Goal: Transaction & Acquisition: Book appointment/travel/reservation

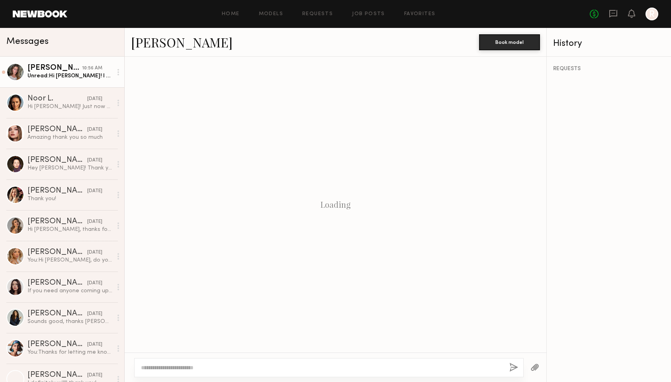
scroll to position [150, 0]
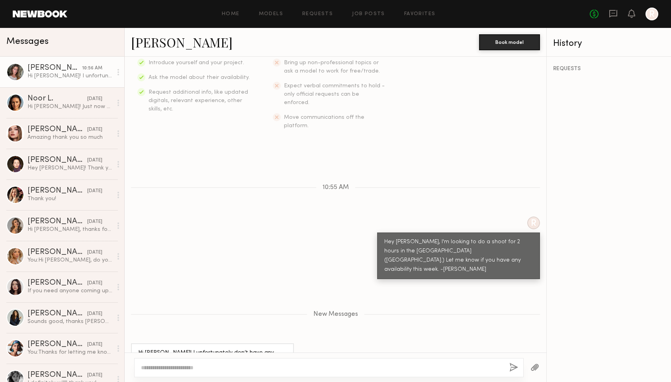
click at [38, 67] on div "[PERSON_NAME]" at bounding box center [54, 68] width 55 height 8
click at [157, 43] on link "[PERSON_NAME]" at bounding box center [182, 41] width 102 height 17
click at [243, 363] on textarea at bounding box center [322, 367] width 362 height 8
type textarea "**********"
click at [514, 365] on button "button" at bounding box center [514, 368] width 9 height 10
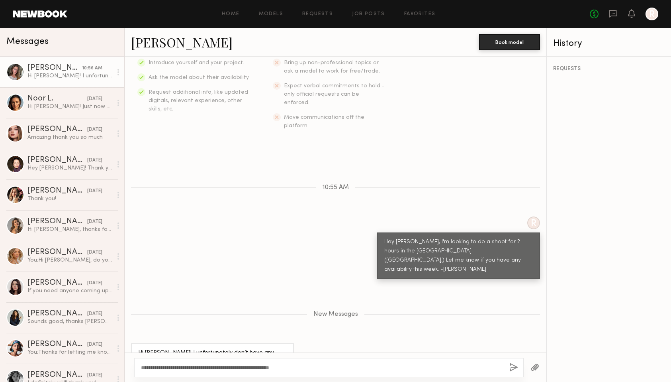
scroll to position [197, 0]
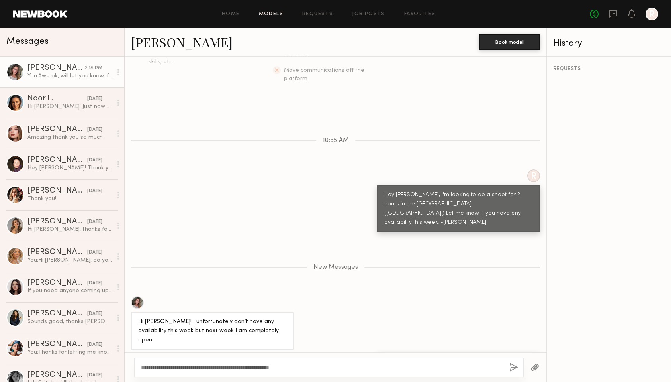
click at [273, 13] on link "Models" at bounding box center [271, 14] width 24 height 5
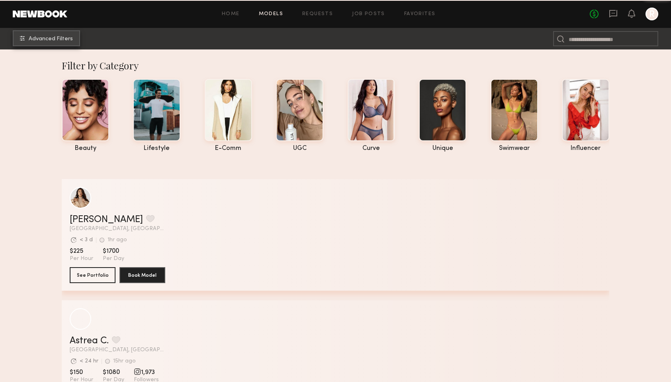
click at [71, 41] on span "Advanced Filters" at bounding box center [51, 39] width 44 height 6
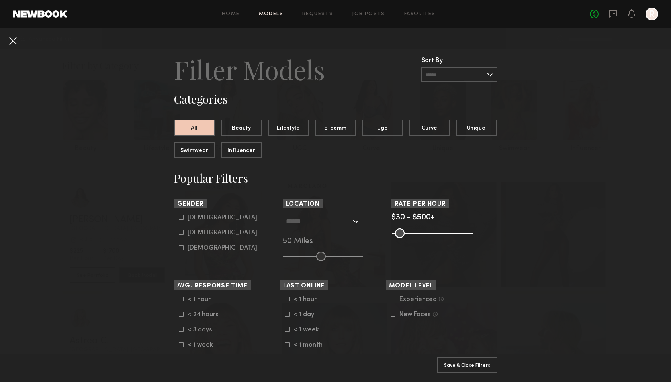
click at [10, 44] on button at bounding box center [12, 40] width 13 height 13
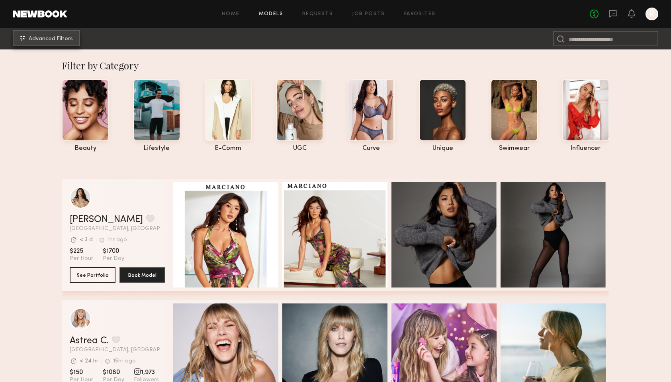
click at [67, 41] on span "Advanced Filters" at bounding box center [51, 39] width 44 height 6
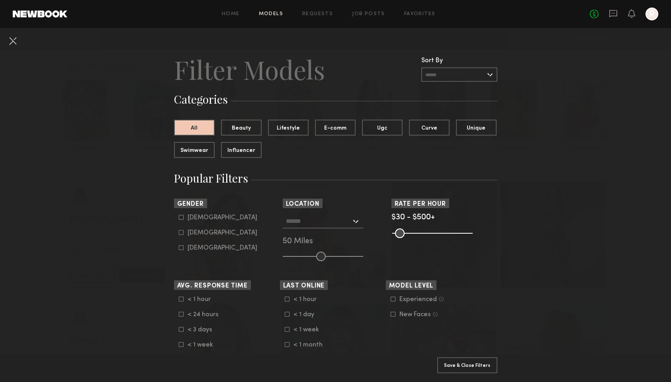
click at [310, 226] on input "text" at bounding box center [318, 221] width 65 height 14
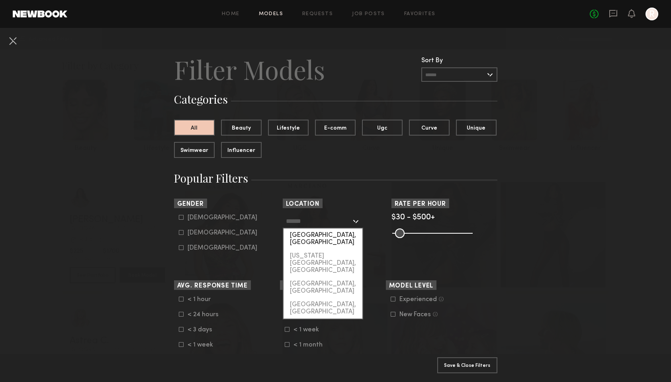
click at [309, 233] on div "[GEOGRAPHIC_DATA], [GEOGRAPHIC_DATA]" at bounding box center [323, 238] width 79 height 21
type input "**********"
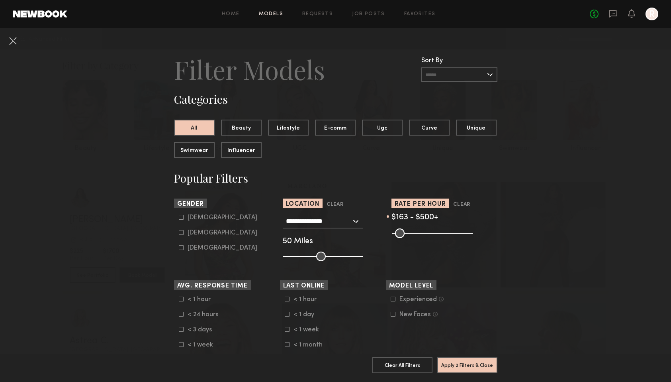
drag, startPoint x: 397, startPoint y: 231, endPoint x: 417, endPoint y: 231, distance: 19.9
type input "***"
click at [417, 231] on input "range" at bounding box center [433, 233] width 80 height 10
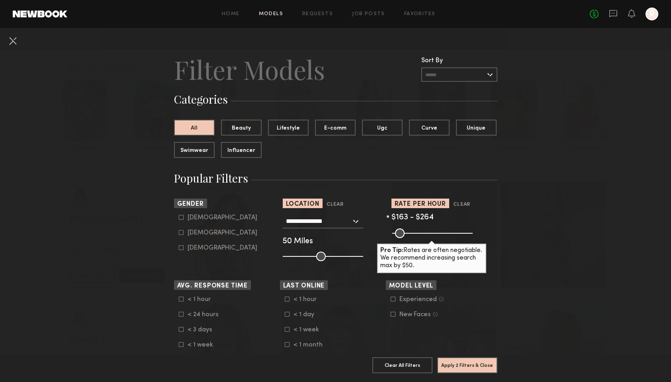
drag, startPoint x: 471, startPoint y: 231, endPoint x: 432, endPoint y: 232, distance: 38.7
type input "***"
click at [432, 232] on input "range" at bounding box center [433, 233] width 80 height 10
click at [453, 365] on button "Apply 2 Filters & Close" at bounding box center [468, 365] width 60 height 16
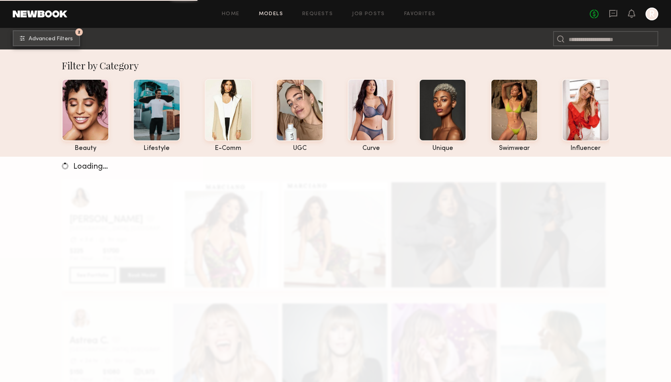
click at [65, 41] on button "2 Advanced Filters" at bounding box center [46, 38] width 67 height 16
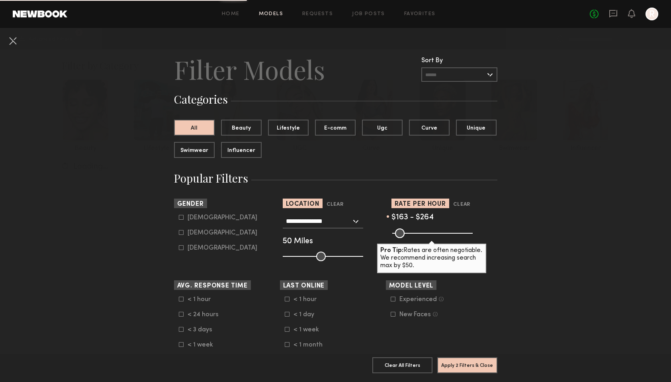
click at [181, 232] on icon at bounding box center [181, 232] width 5 height 5
type input "**"
click at [448, 364] on button "Apply 3 Filters & Close" at bounding box center [468, 365] width 60 height 16
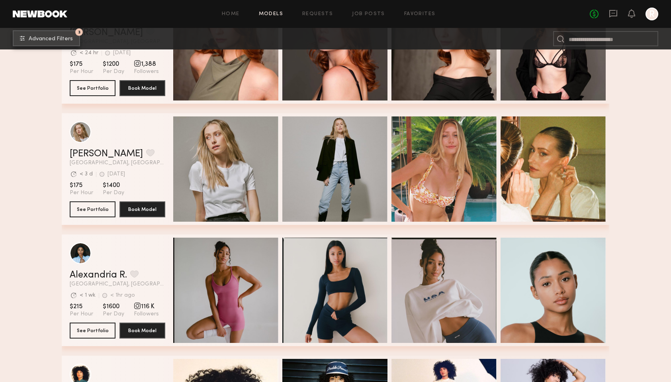
scroll to position [8029, 0]
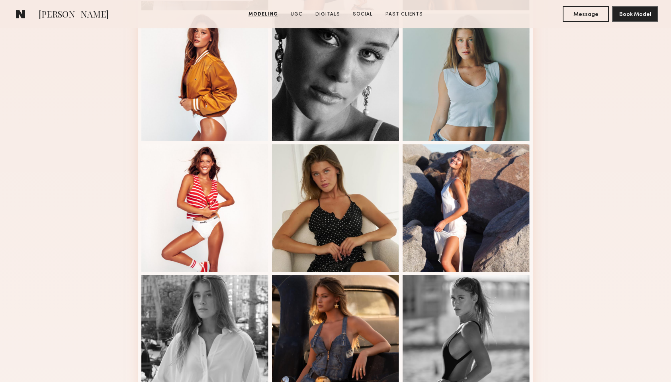
scroll to position [357, 0]
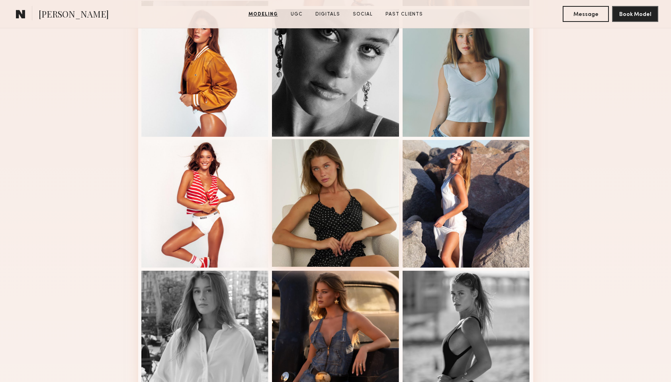
click at [349, 187] on div at bounding box center [336, 203] width 128 height 128
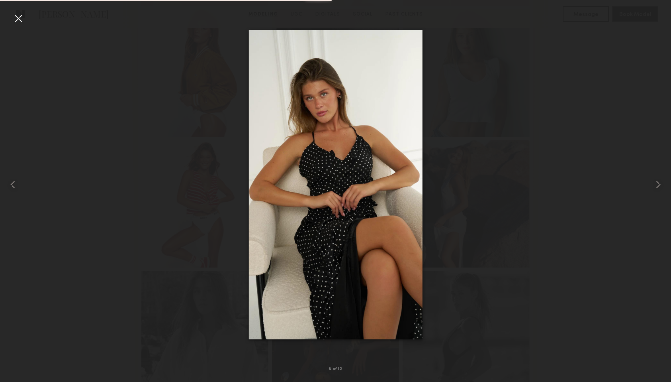
click at [17, 19] on div at bounding box center [18, 18] width 13 height 13
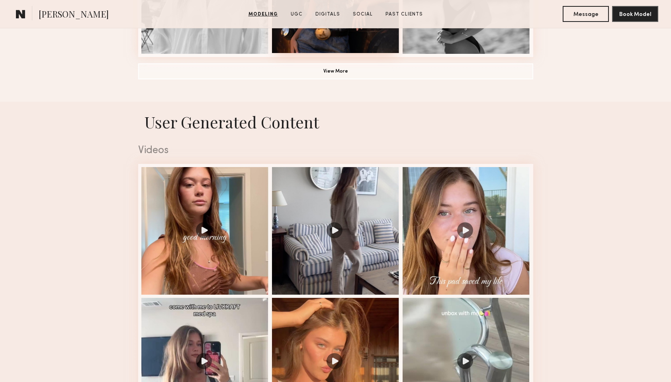
scroll to position [761, 0]
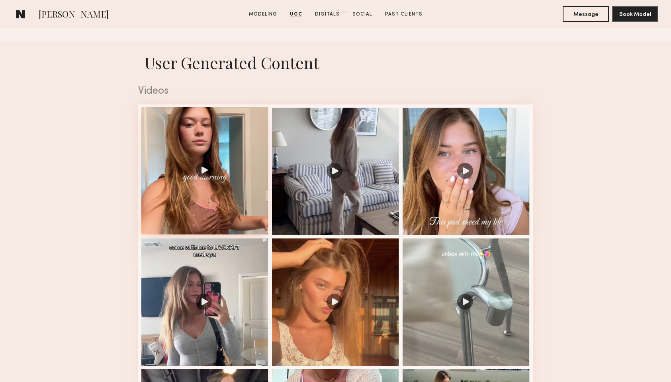
click at [244, 135] on div at bounding box center [205, 171] width 128 height 128
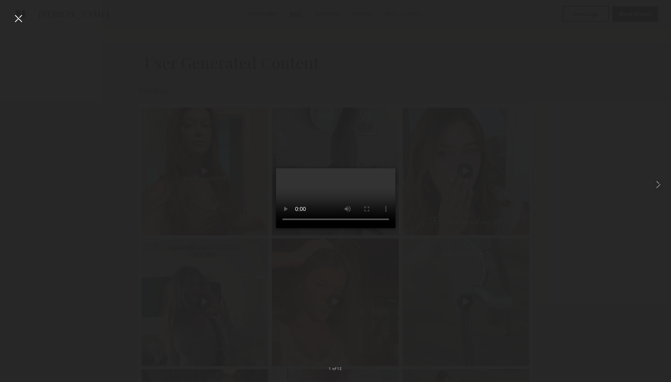
click at [215, 186] on div at bounding box center [335, 185] width 671 height 344
click at [206, 165] on div at bounding box center [335, 185] width 671 height 344
click at [20, 22] on div at bounding box center [18, 18] width 13 height 13
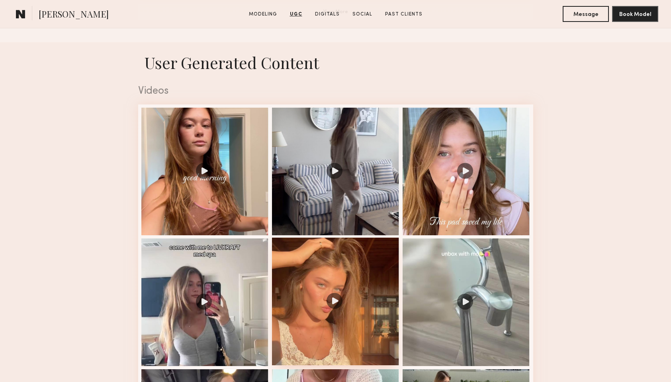
click at [293, 277] on div at bounding box center [336, 302] width 128 height 128
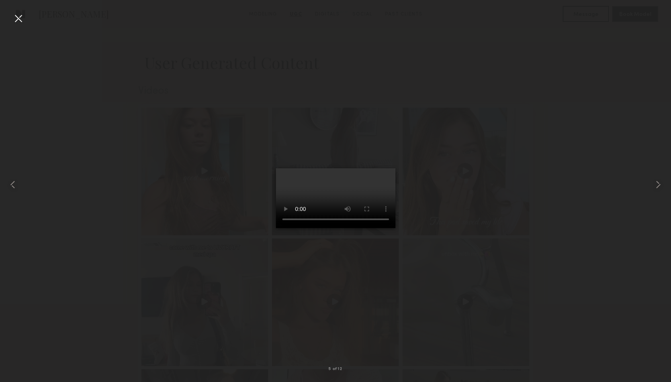
click at [19, 20] on div at bounding box center [18, 18] width 13 height 13
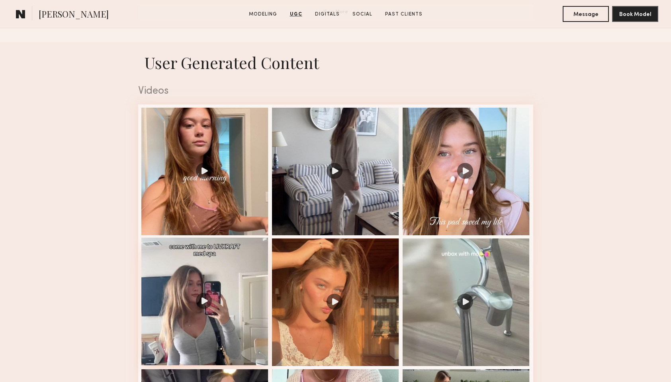
click at [189, 259] on div at bounding box center [205, 302] width 128 height 128
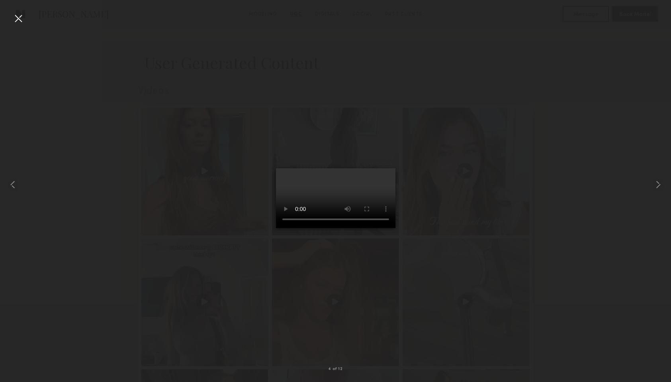
click at [19, 18] on div at bounding box center [18, 18] width 13 height 13
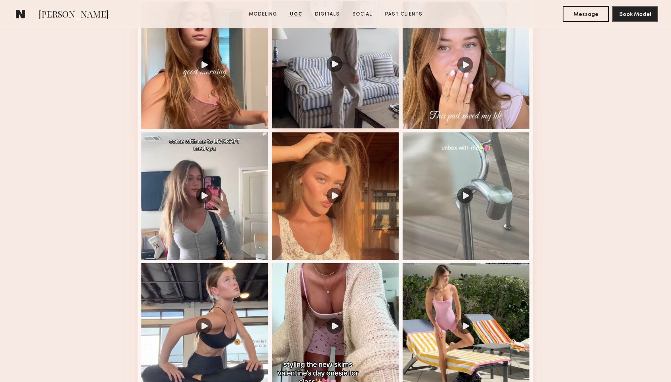
scroll to position [908, 0]
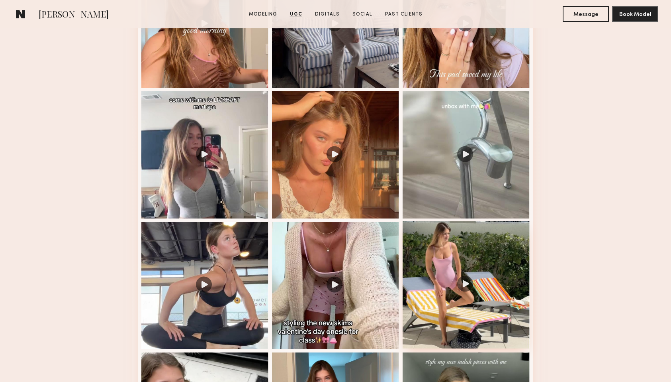
click at [419, 236] on div at bounding box center [467, 285] width 128 height 128
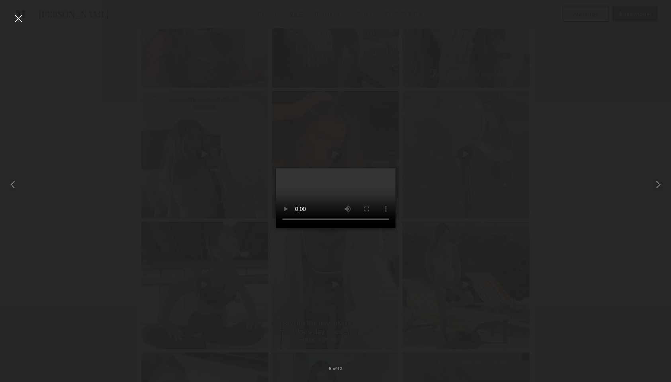
click at [21, 17] on div at bounding box center [18, 18] width 13 height 13
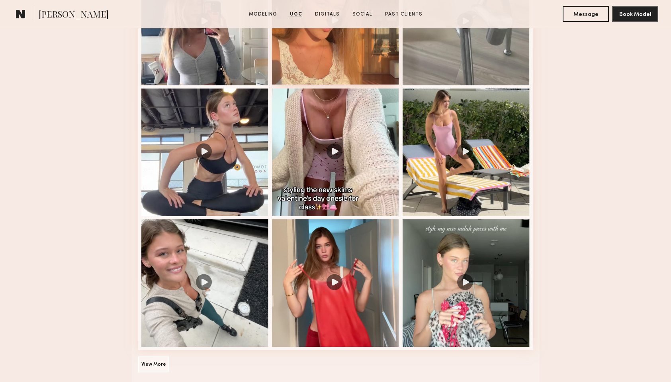
scroll to position [1104, 0]
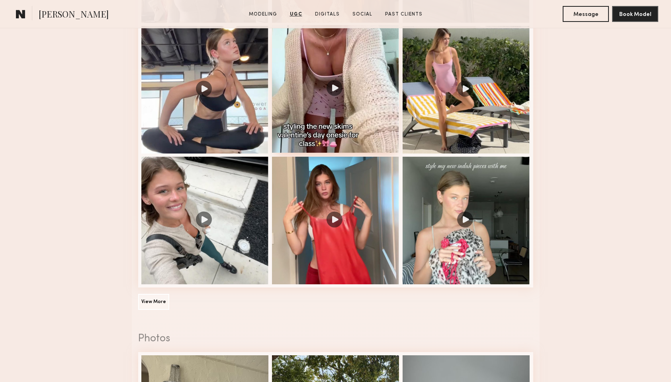
click at [375, 102] on div at bounding box center [336, 89] width 128 height 128
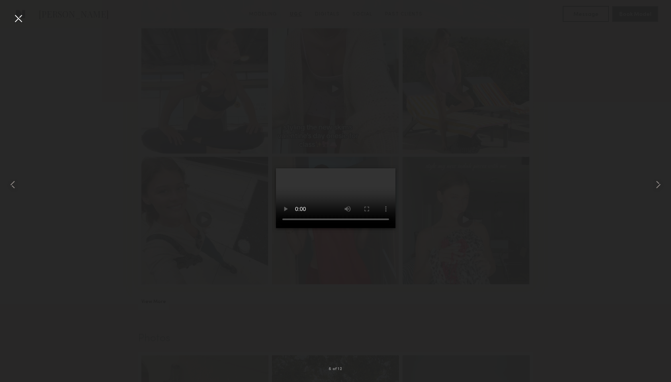
click at [22, 20] on div at bounding box center [18, 18] width 13 height 13
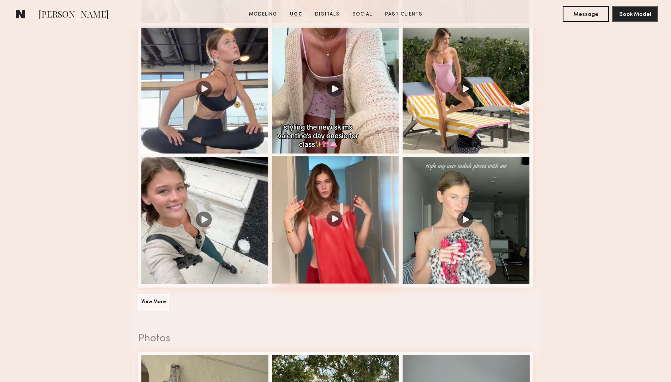
click at [330, 189] on div at bounding box center [336, 220] width 128 height 128
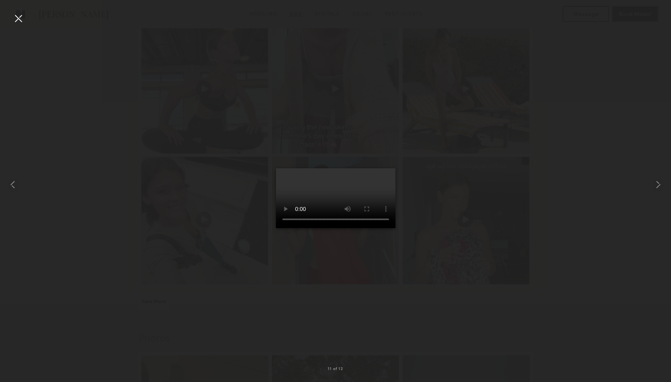
click at [18, 18] on div at bounding box center [18, 18] width 13 height 13
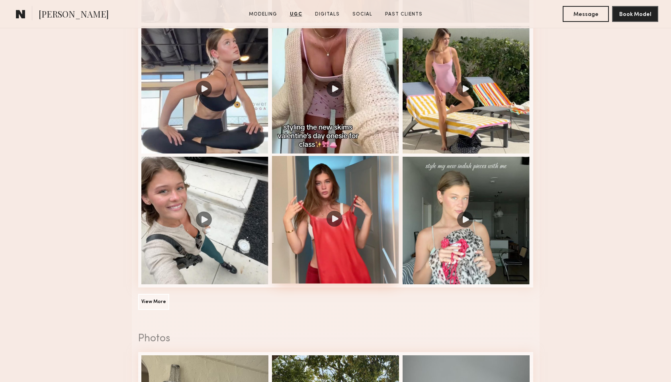
click at [311, 179] on div at bounding box center [336, 220] width 128 height 128
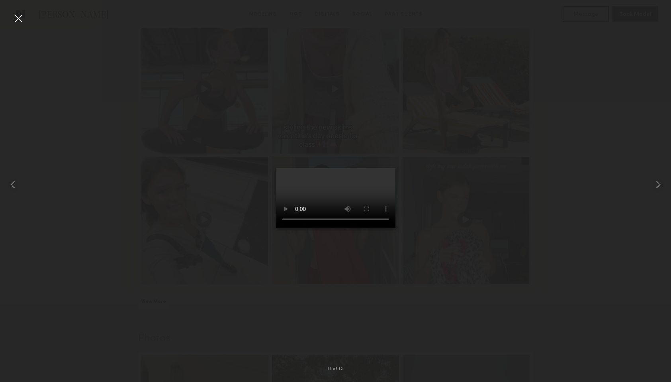
click at [108, 112] on div at bounding box center [335, 185] width 671 height 344
click at [17, 19] on div at bounding box center [18, 18] width 13 height 13
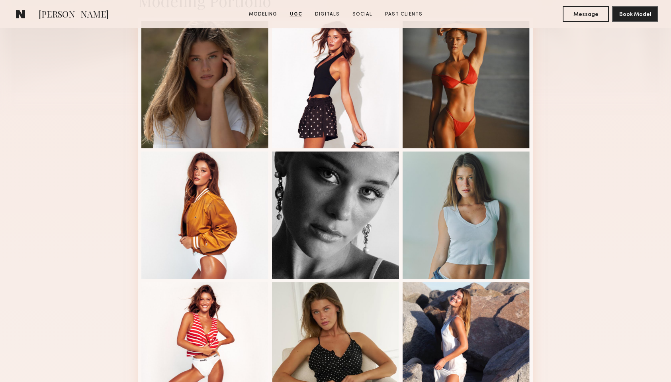
scroll to position [189, 0]
